Goal: Transaction & Acquisition: Subscribe to service/newsletter

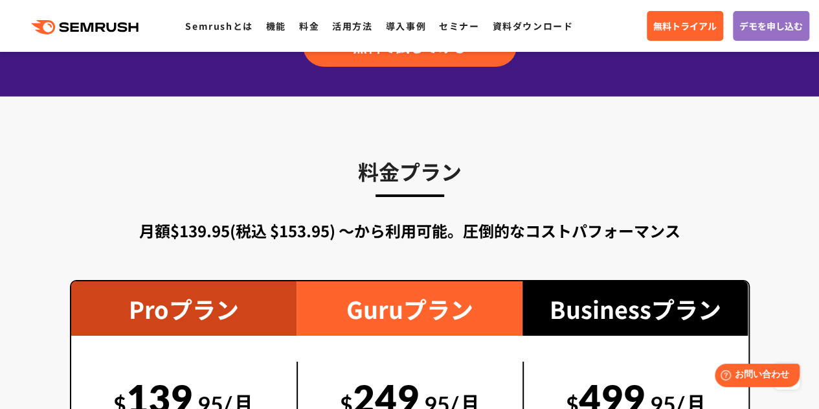
scroll to position [2591, 0]
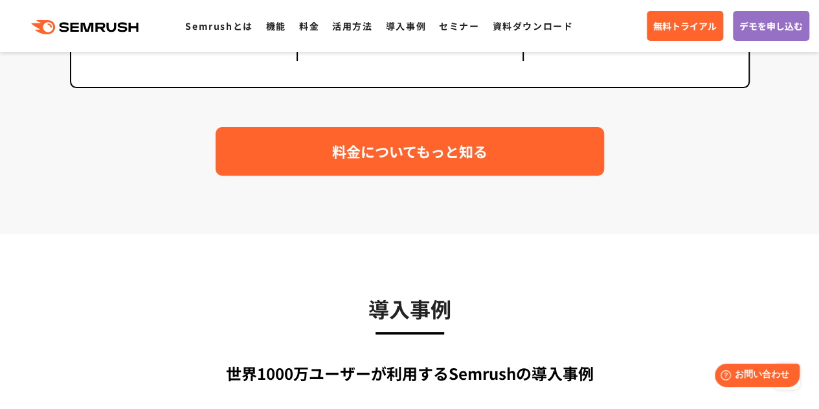
click at [416, 152] on span "料金についてもっと知る" at bounding box center [409, 151] width 155 height 23
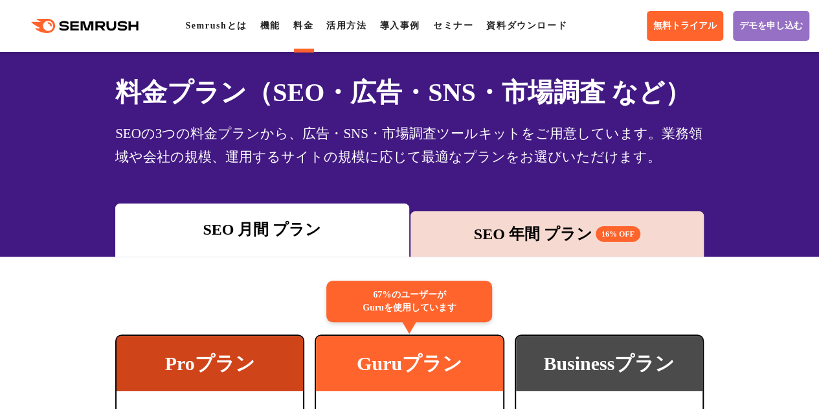
scroll to position [65, 0]
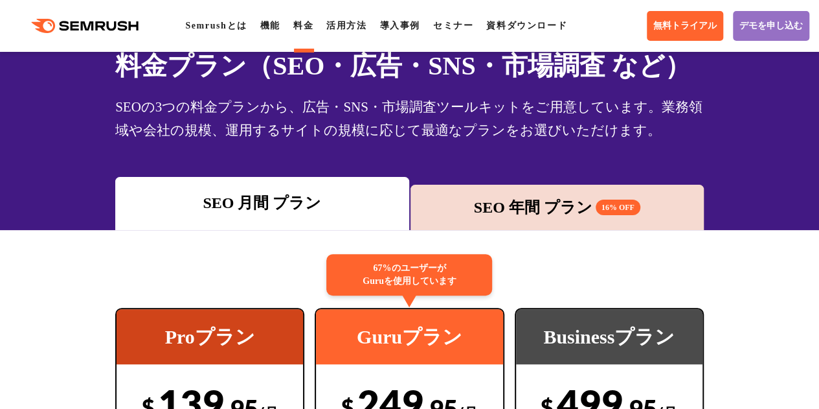
click at [544, 215] on div "SEO 年間 プラン 16% OFF" at bounding box center [557, 207] width 280 height 23
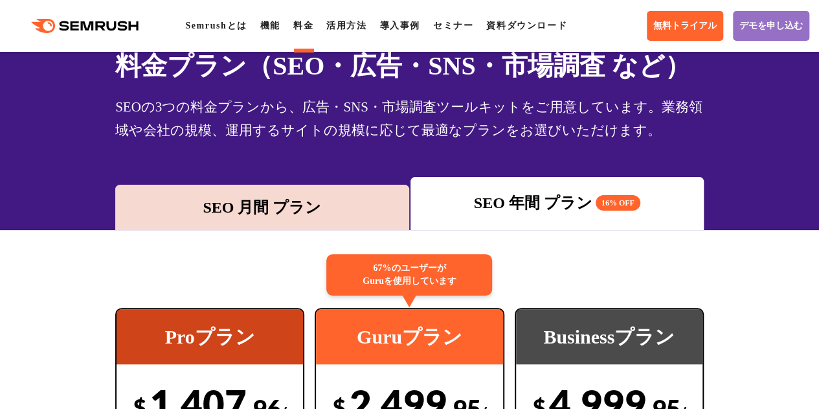
scroll to position [259, 0]
